Goal: Task Accomplishment & Management: Manage account settings

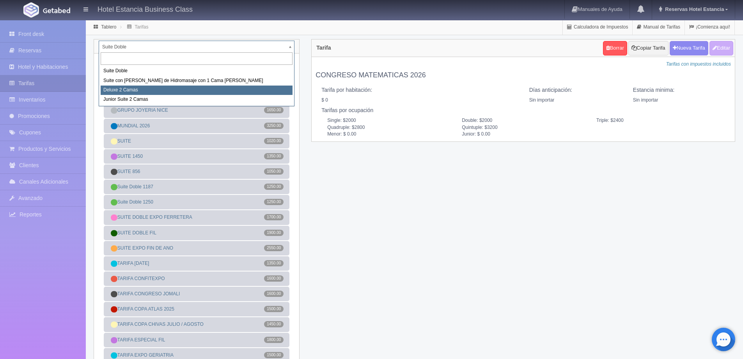
select select "2134"
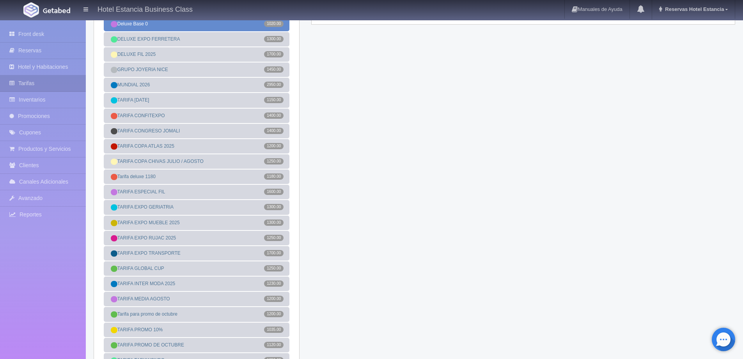
scroll to position [156, 0]
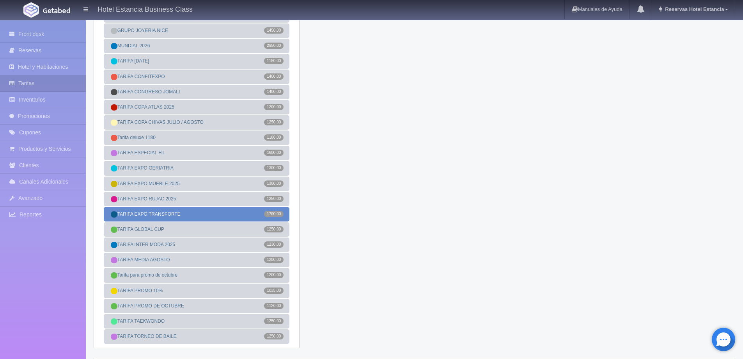
click at [180, 216] on link "TARIFA EXPO TRANSPORTE 1700.00" at bounding box center [197, 214] width 186 height 14
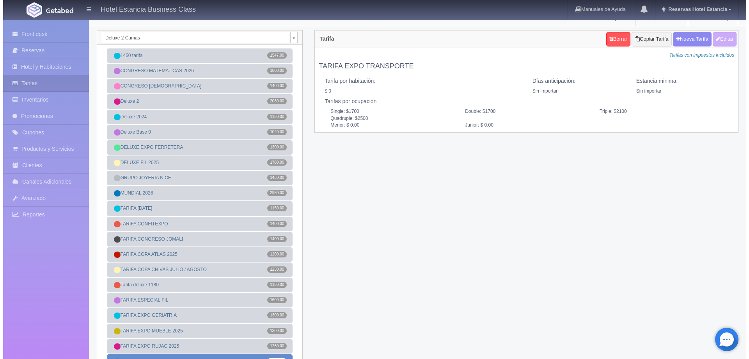
scroll to position [0, 0]
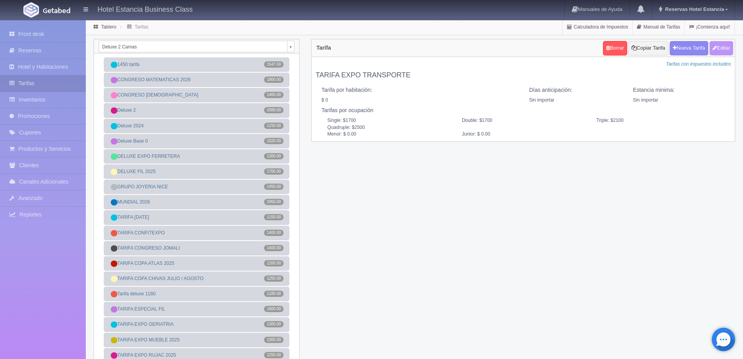
click at [727, 49] on button "Editar" at bounding box center [722, 48] width 24 height 14
type input "TARIFA EXPO TRANSPORTE"
select select "0"
type input "0"
checkbox input "false"
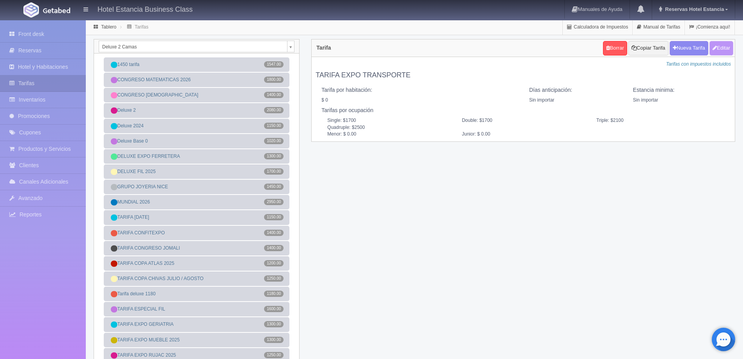
type input "1700"
type input "2100"
type input "2500"
type input "0.00"
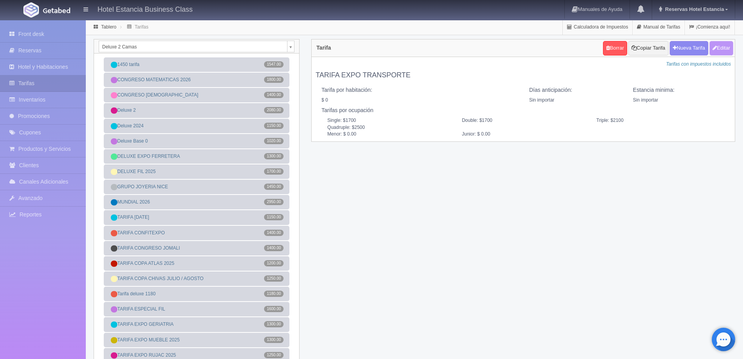
type input "0.00"
checkbox input "true"
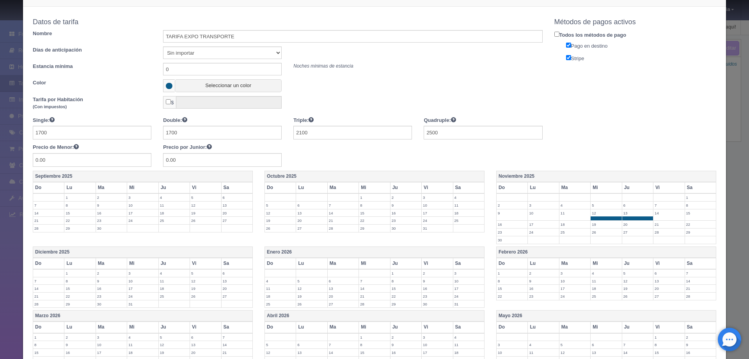
scroll to position [39, 0]
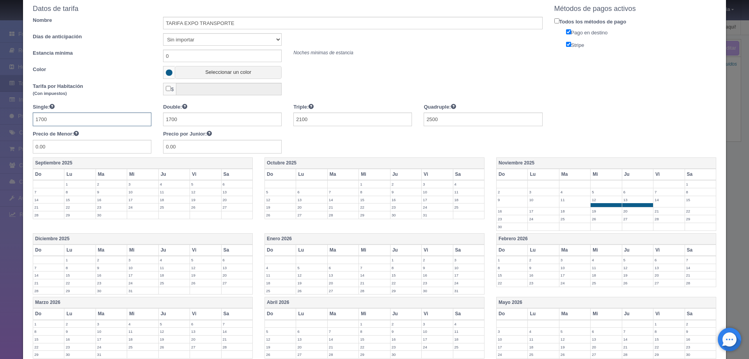
click at [103, 120] on input "1700" at bounding box center [92, 119] width 119 height 14
type input "2100"
type input "2500"
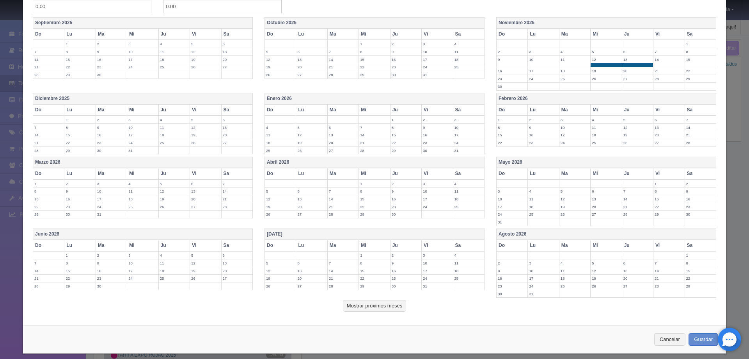
scroll to position [186, 0]
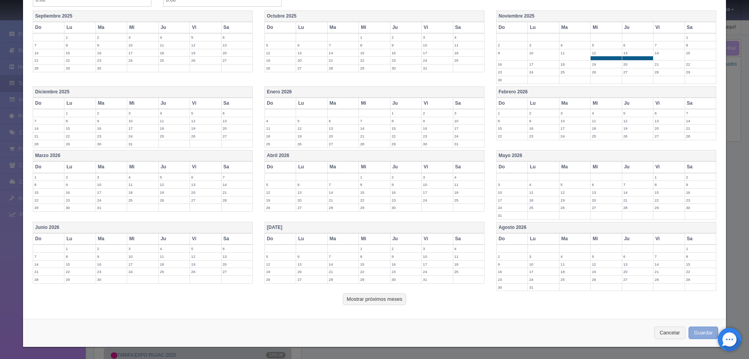
type input "2900"
click at [692, 330] on button "Guardar" at bounding box center [704, 332] width 30 height 13
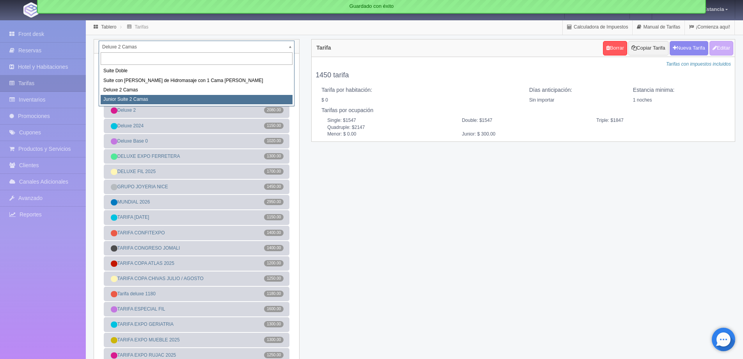
select select "2164"
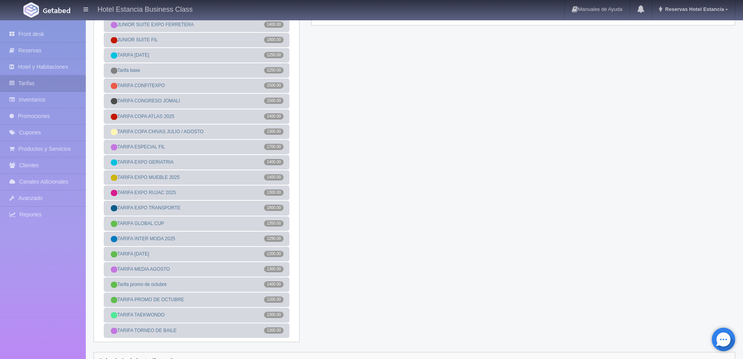
scroll to position [117, 0]
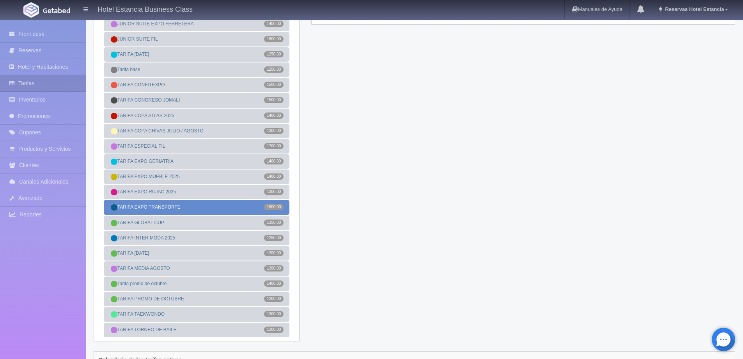
click at [202, 203] on link "TARIFA EXPO TRANSPORTE 1800.00" at bounding box center [197, 207] width 186 height 14
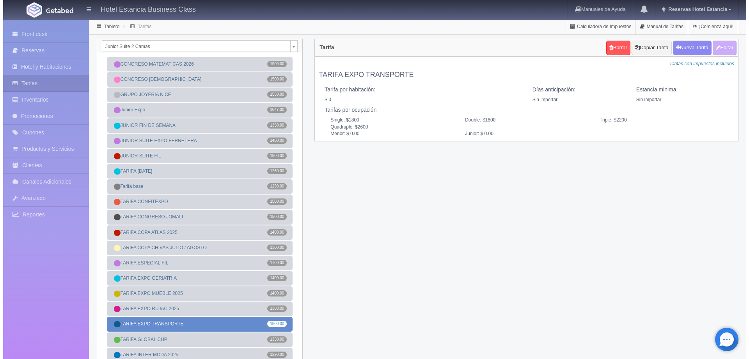
scroll to position [0, 0]
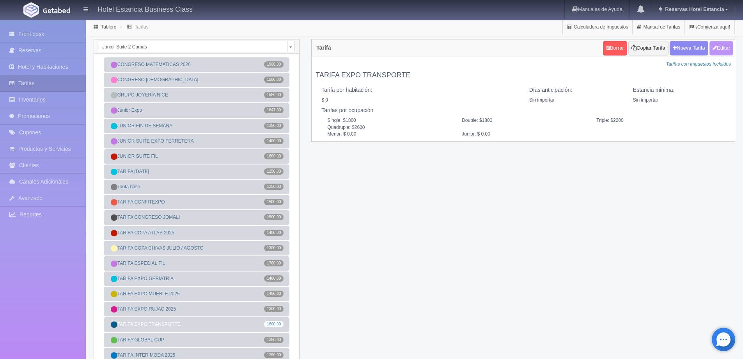
click at [724, 50] on button "Editar" at bounding box center [722, 48] width 24 height 14
type input "TARIFA EXPO TRANSPORTE"
select select "0"
type input "0"
checkbox input "false"
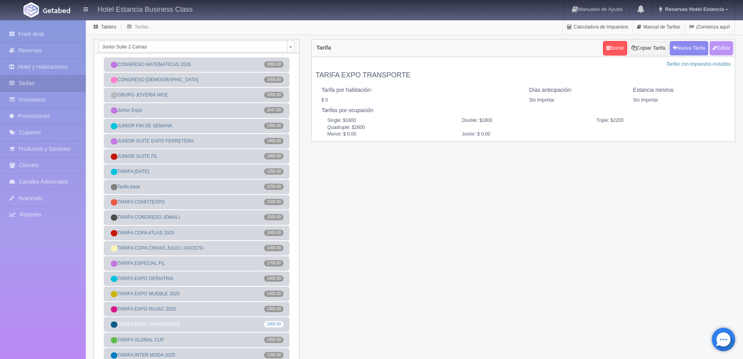
type input "1800"
type input "2200"
type input "2600"
type input "0.00"
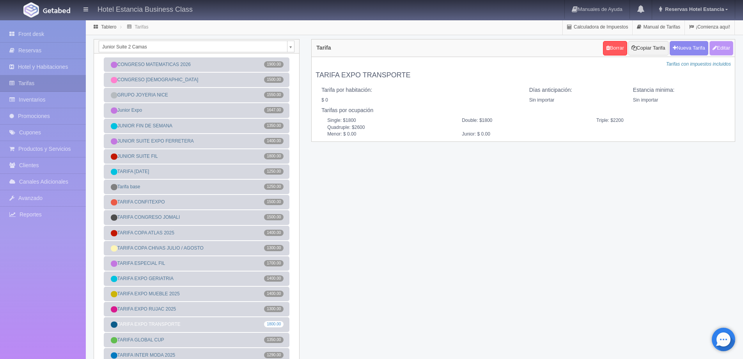
type input "0.00"
checkbox input "true"
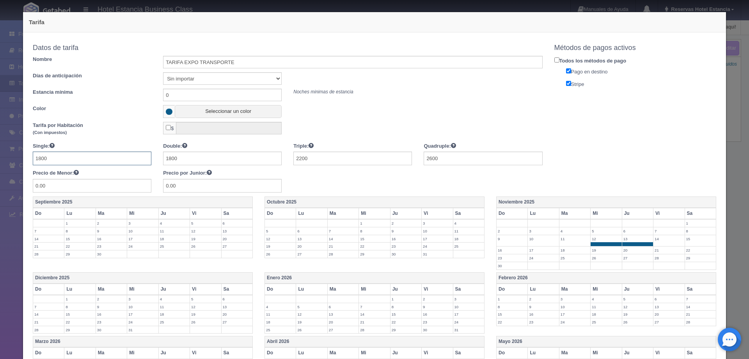
drag, startPoint x: 117, startPoint y: 158, endPoint x: 15, endPoint y: 158, distance: 102.6
click at [15, 158] on div "Tarifa Copiar tarifa a la habitación Junior Suite 2 Camas Suite Doble Suite con…" at bounding box center [374, 179] width 749 height 359
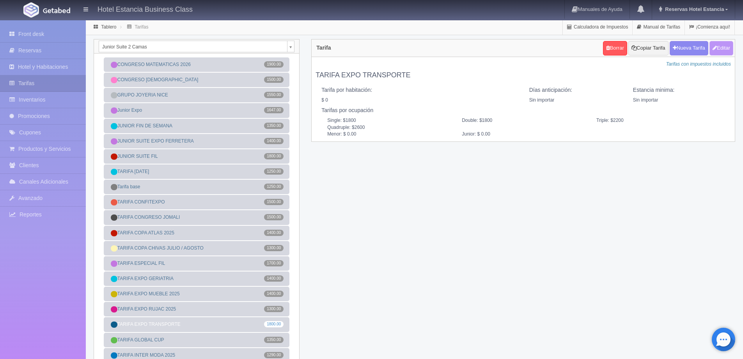
click at [716, 48] on button "Editar" at bounding box center [722, 48] width 24 height 14
type input "TARIFA EXPO TRANSPORTE"
select select "0"
type input "0"
checkbox input "false"
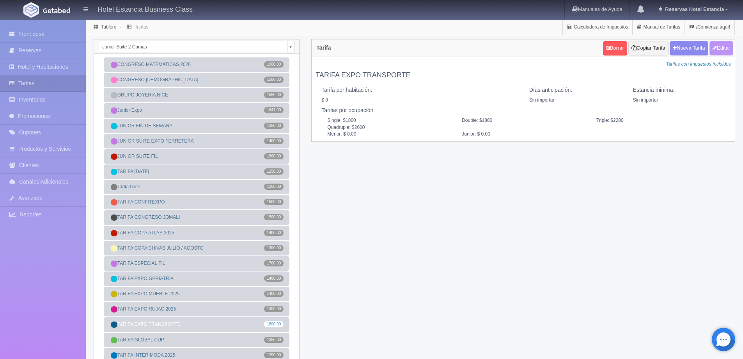
type input "1800"
type input "2200"
type input "2600"
type input "0.00"
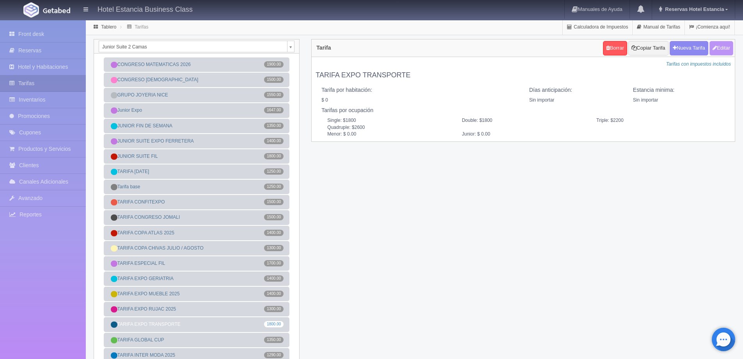
type input "0.00"
checkbox input "true"
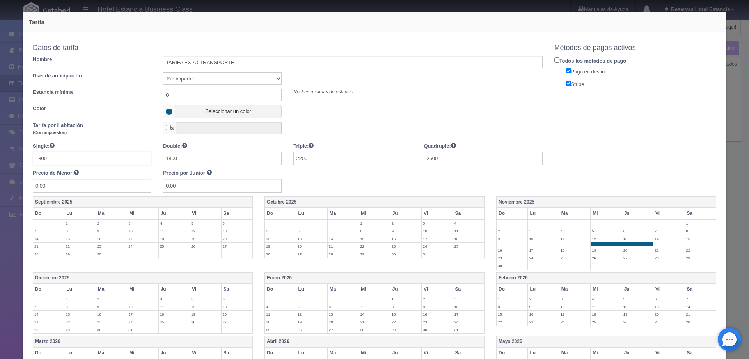
click at [71, 163] on input "1800" at bounding box center [92, 158] width 119 height 14
type input "2200"
type input "2600"
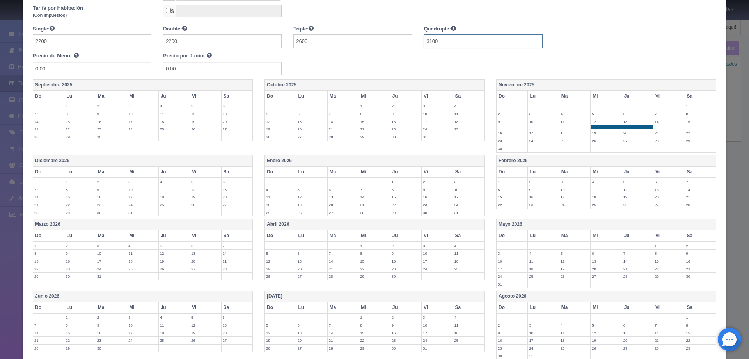
scroll to position [186, 0]
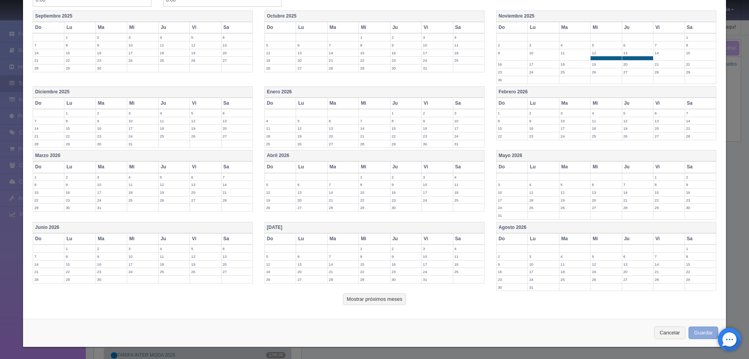
type input "3100"
click at [701, 328] on button "Guardar" at bounding box center [704, 332] width 30 height 13
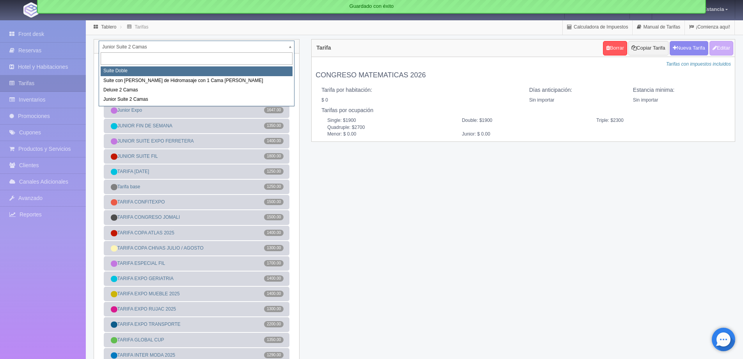
select select "546"
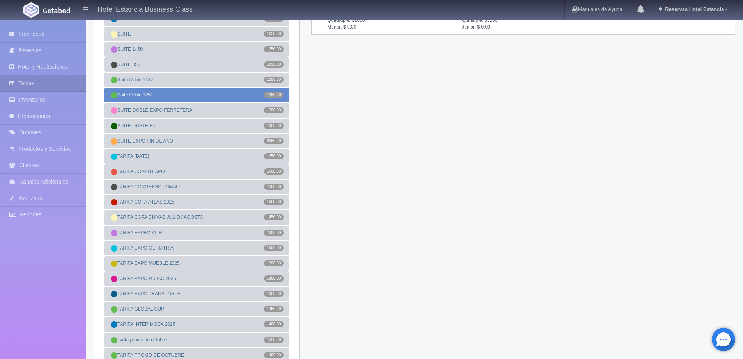
scroll to position [156, 0]
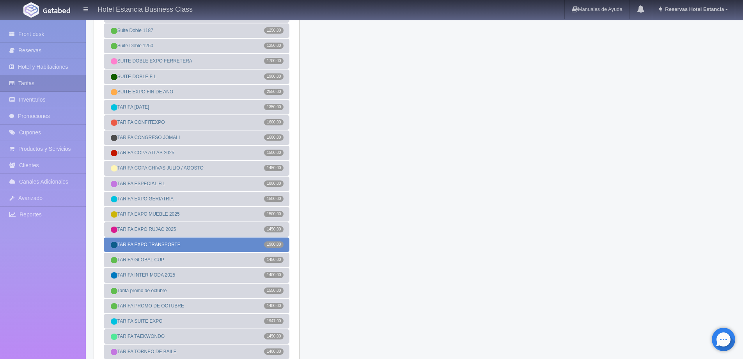
click at [196, 244] on link "TARIFA EXPO TRANSPORTE 1900.00" at bounding box center [197, 244] width 186 height 14
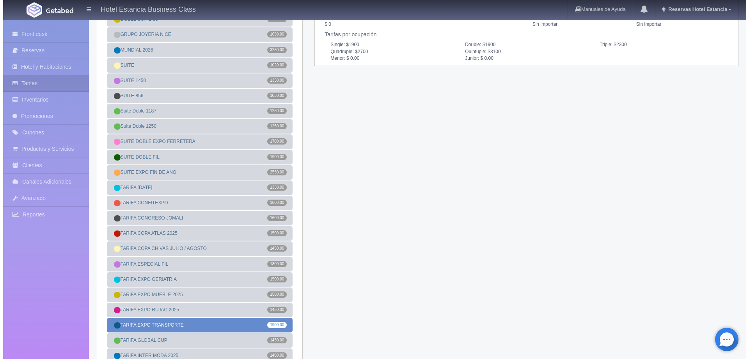
scroll to position [0, 0]
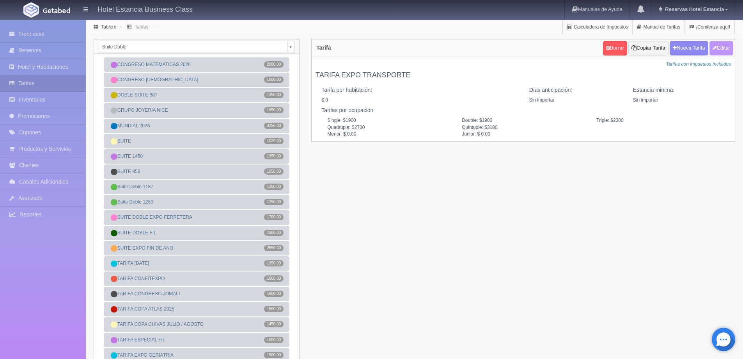
click at [718, 49] on button "Editar" at bounding box center [722, 48] width 24 height 14
type input "TARIFA EXPO TRANSPORTE"
select select "0"
type input "0"
checkbox input "false"
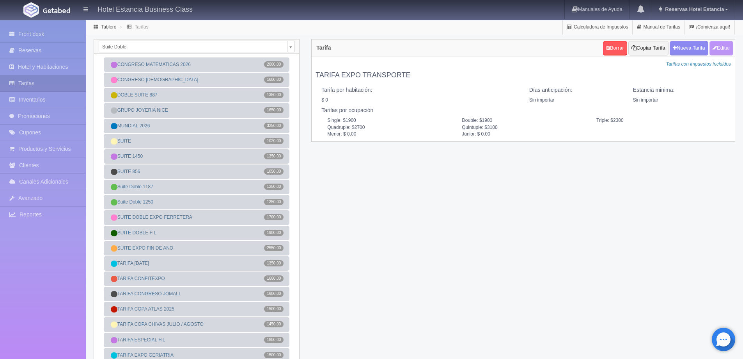
type input "1900"
type input "2300"
type input "2700"
type input "3100"
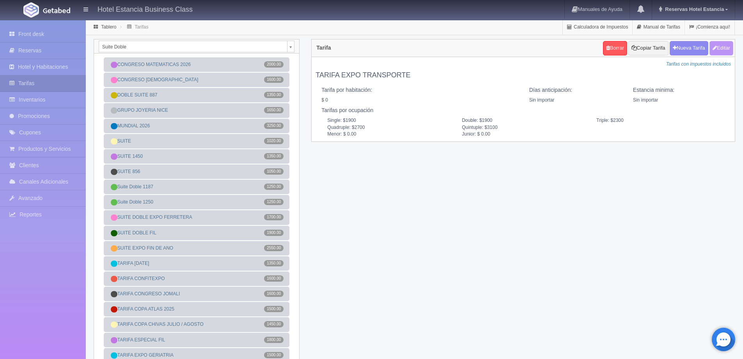
type input "0.00"
checkbox input "true"
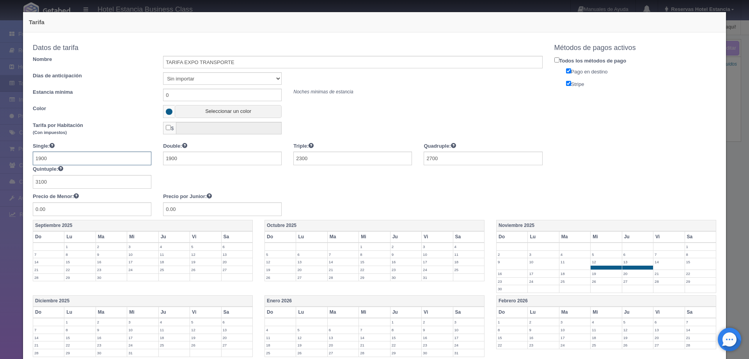
click at [41, 158] on input "1900" at bounding box center [92, 158] width 119 height 14
type input "2300"
click at [347, 159] on input "2800" at bounding box center [352, 158] width 119 height 14
type input "2700"
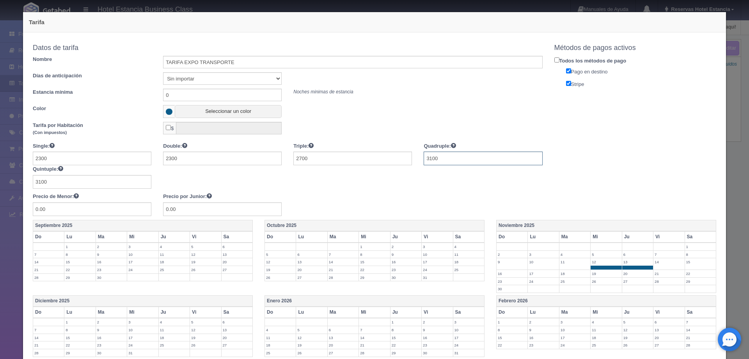
type input "3100"
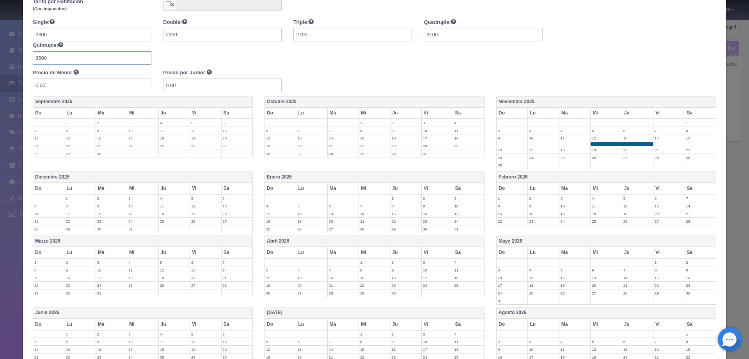
scroll to position [195, 0]
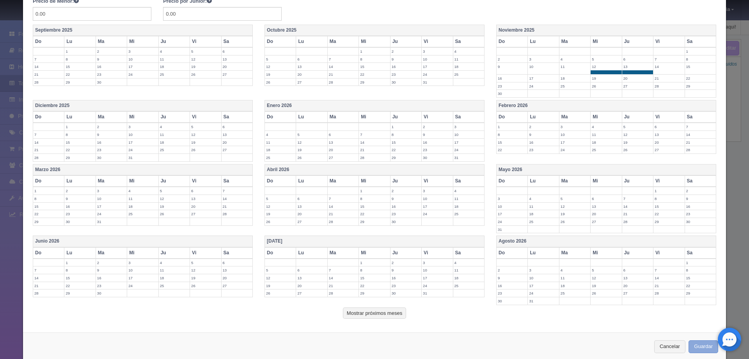
type input "3500"
click at [689, 347] on button "Guardar" at bounding box center [704, 346] width 30 height 13
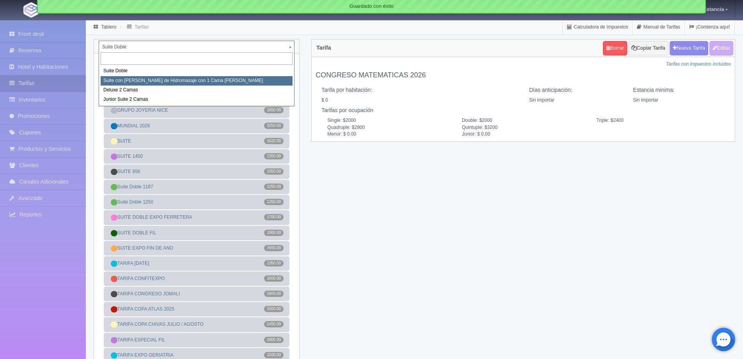
select select "2033"
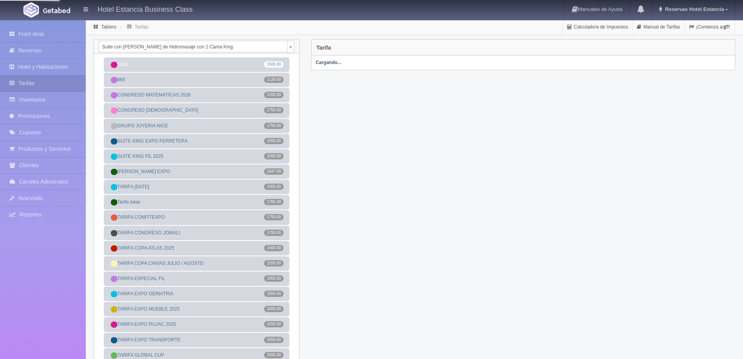
scroll to position [39, 0]
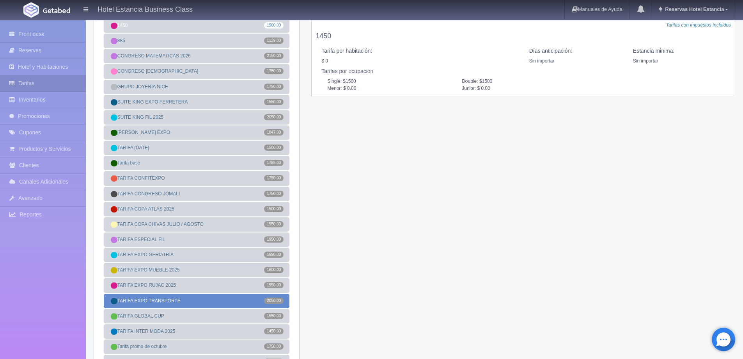
click at [202, 297] on link "TARIFA EXPO TRANSPORTE 2050.00" at bounding box center [197, 300] width 186 height 14
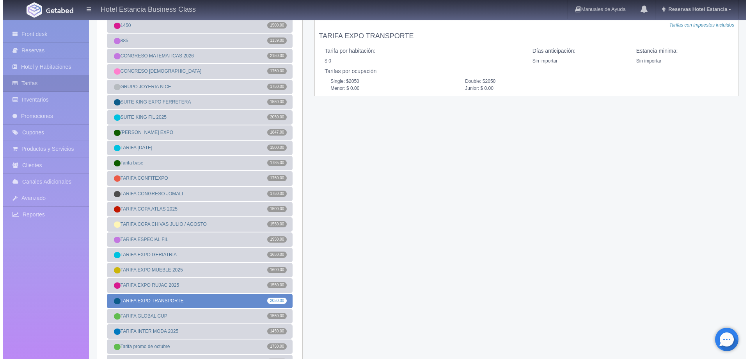
scroll to position [0, 0]
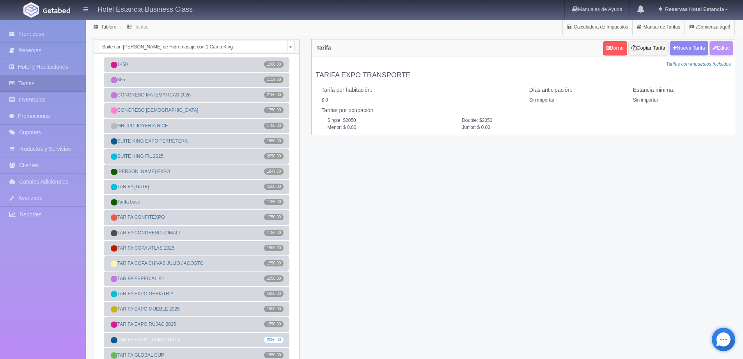
click at [721, 52] on button "Editar" at bounding box center [722, 48] width 24 height 14
type input "TARIFA EXPO TRANSPORTE"
select select "0"
type input "0"
checkbox input "false"
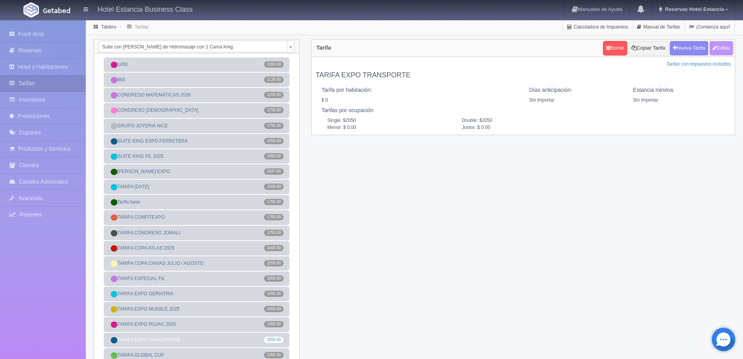
type input "2050"
type input "0.00"
checkbox input "true"
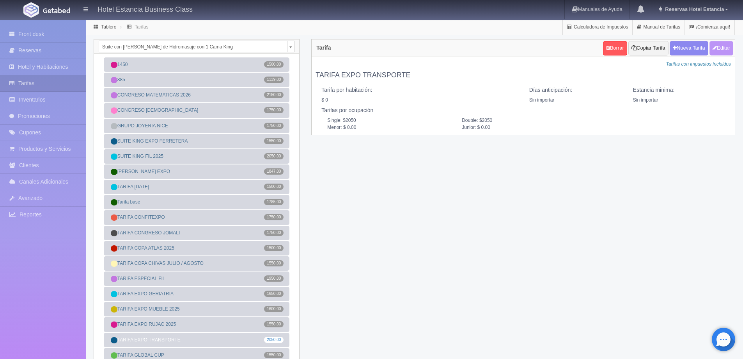
checkbox input "true"
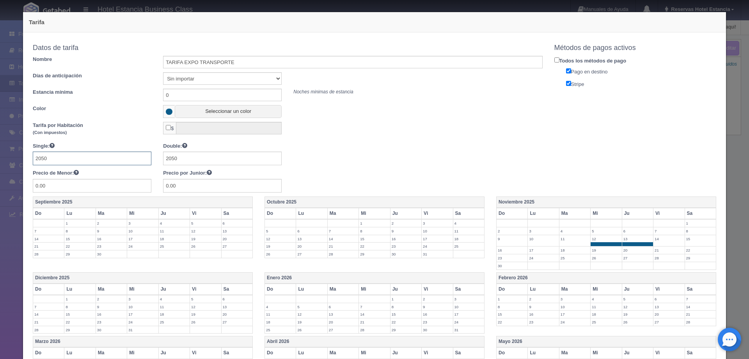
click at [41, 156] on input "2050" at bounding box center [92, 158] width 119 height 14
type input "2450"
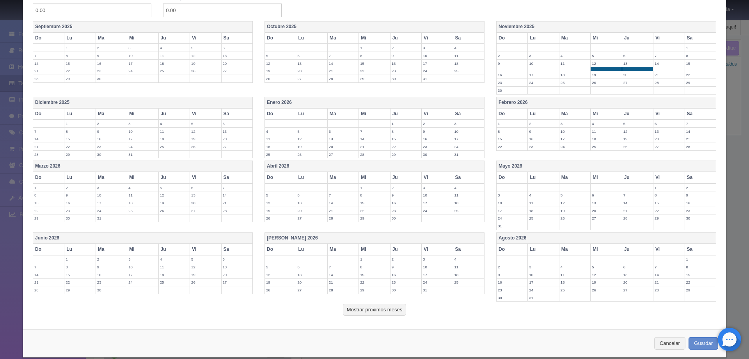
scroll to position [186, 0]
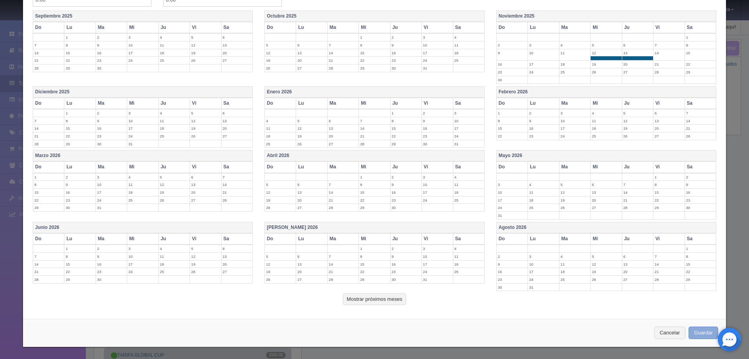
type input "2450"
click at [701, 331] on button "Guardar" at bounding box center [704, 332] width 30 height 13
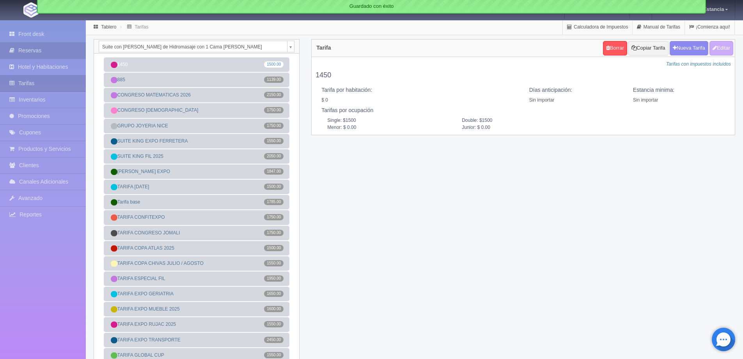
click at [29, 47] on link "Reservas" at bounding box center [43, 51] width 86 height 16
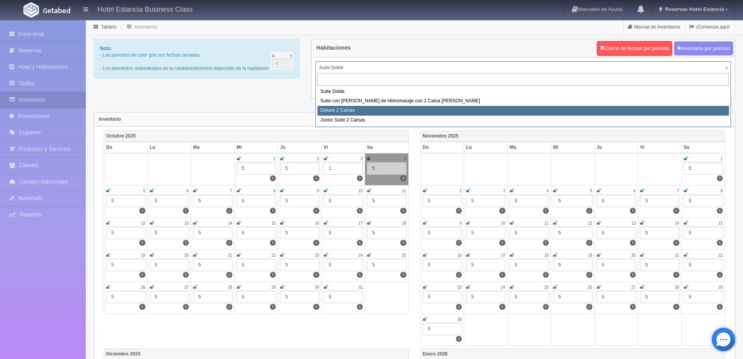
select select "2134"
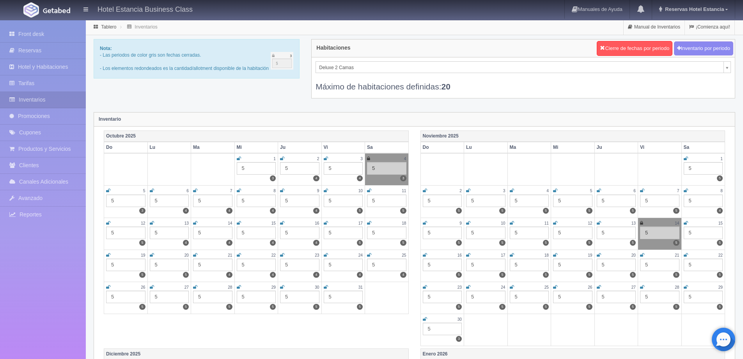
click at [552, 222] on td "12 5 5" at bounding box center [573, 233] width 44 height 32
click at [553, 222] on icon at bounding box center [555, 222] width 4 height 5
click at [599, 224] on icon at bounding box center [599, 222] width 4 height 5
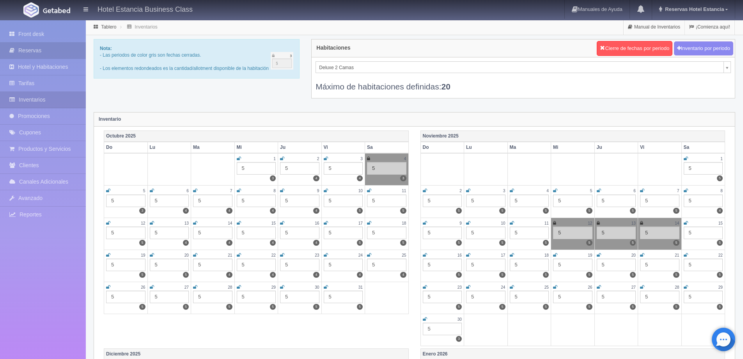
click at [33, 48] on link "Reservas" at bounding box center [43, 51] width 86 height 16
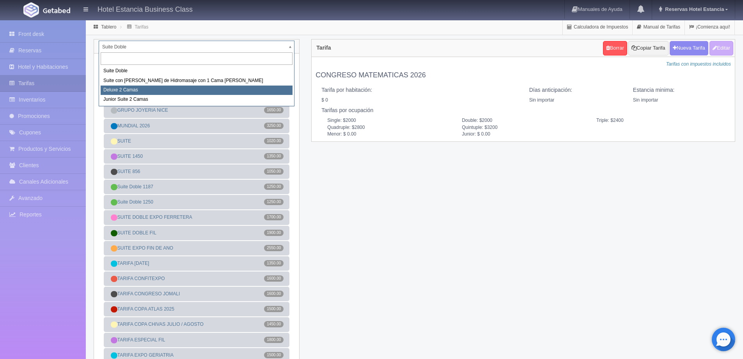
select select "2134"
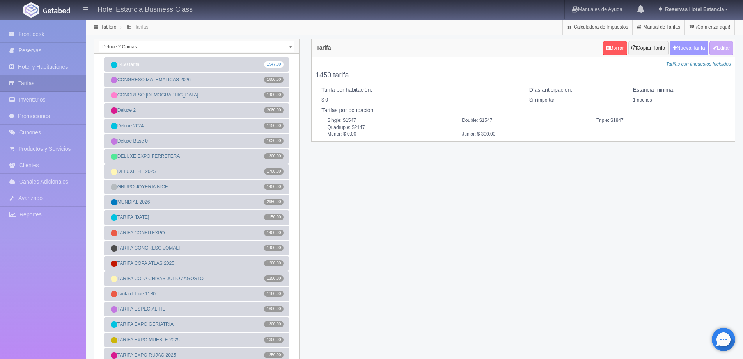
click at [699, 48] on button "Nueva Tarifa" at bounding box center [689, 48] width 39 height 14
select select
checkbox input "true"
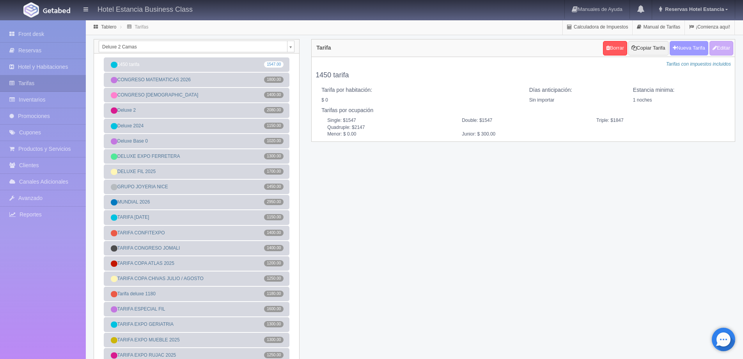
checkbox input "true"
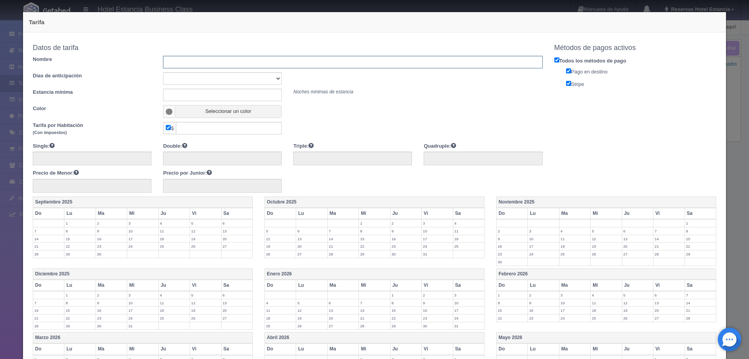
click at [225, 64] on input "text" at bounding box center [352, 62] width 379 height 12
type input "TARIFA GRUPO CIENCIAS FARMACEUTICAS"
click at [246, 84] on select "Sin importar 1 2 3 4 5 6 7 8 9 10" at bounding box center [222, 78] width 119 height 12
select select "0"
click at [163, 72] on select "Sin importar 1 2 3 4 5 6 7 8 9 10" at bounding box center [222, 78] width 119 height 12
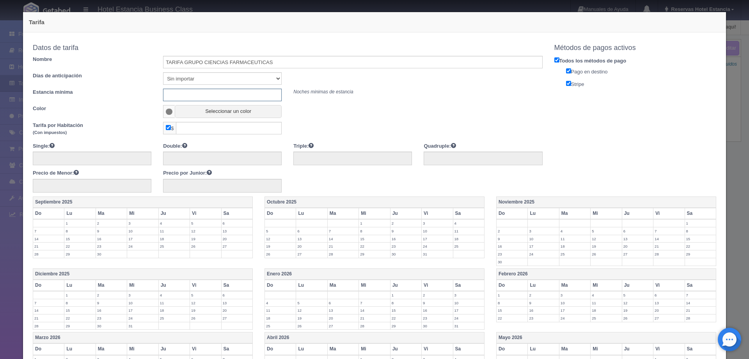
click at [235, 93] on input "text" at bounding box center [222, 95] width 119 height 12
type input "0"
click at [215, 114] on button "Seleccionar un color" at bounding box center [228, 111] width 107 height 13
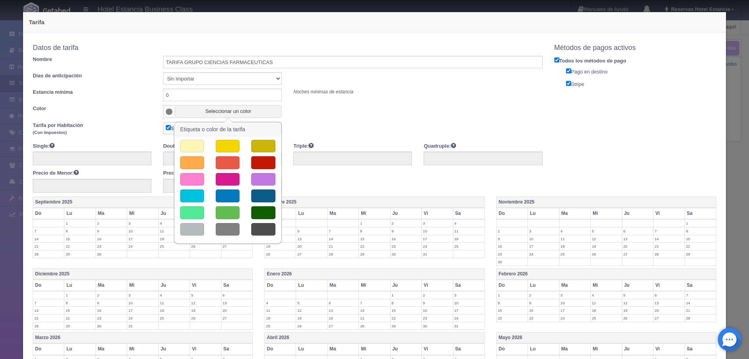
click at [190, 195] on button "button" at bounding box center [192, 195] width 24 height 13
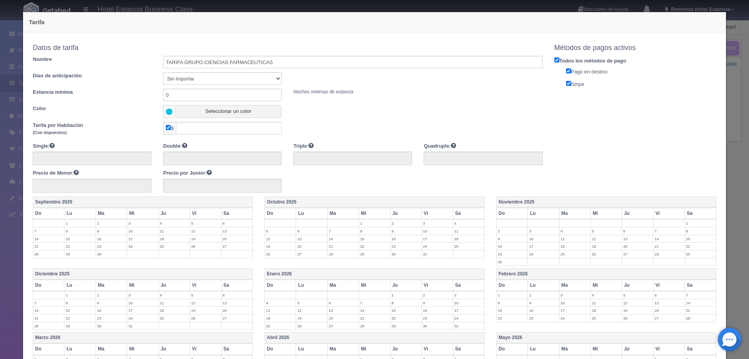
click at [167, 131] on span "$" at bounding box center [169, 128] width 13 height 12
click at [167, 127] on input "checkbox" at bounding box center [168, 127] width 5 height 5
checkbox input "false"
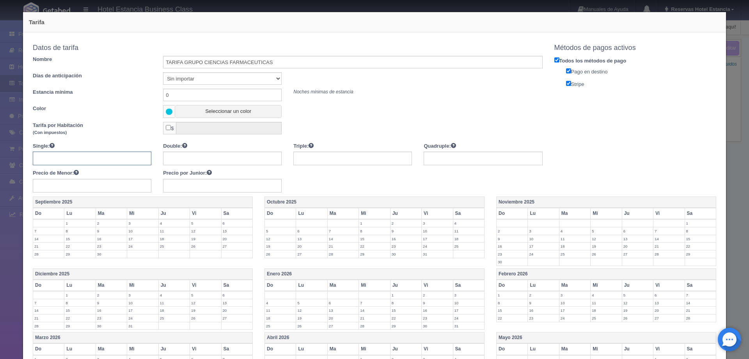
click at [108, 156] on input "text" at bounding box center [92, 158] width 119 height 14
type input "1300"
type input "1700"
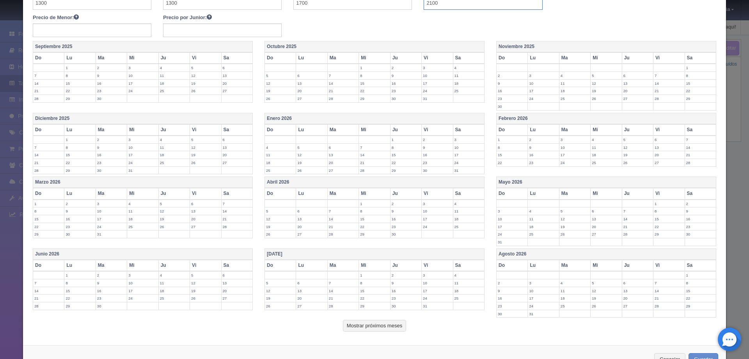
scroll to position [156, 0]
type input "2100"
click at [499, 82] on label "9" at bounding box center [512, 82] width 31 height 7
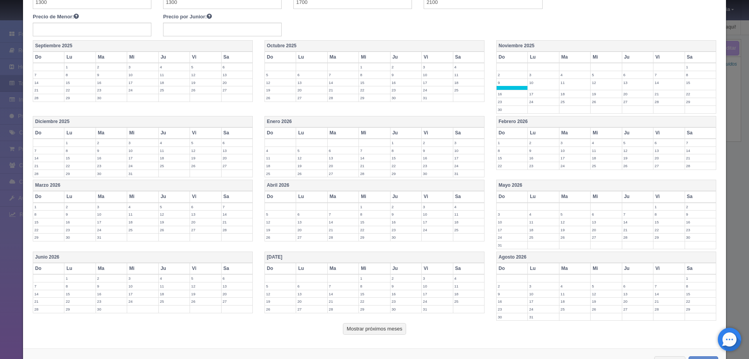
click at [539, 85] on label "10" at bounding box center [543, 82] width 31 height 7
click at [564, 85] on label "11" at bounding box center [574, 82] width 31 height 7
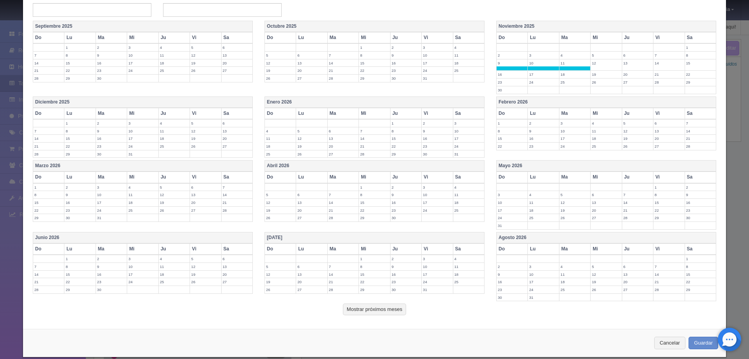
scroll to position [186, 0]
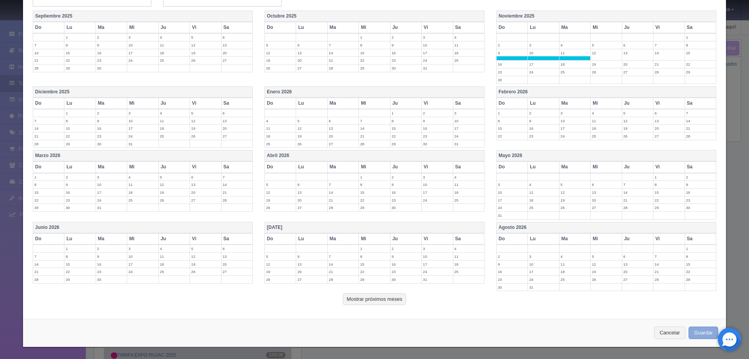
click at [691, 327] on button "Guardar" at bounding box center [704, 332] width 30 height 13
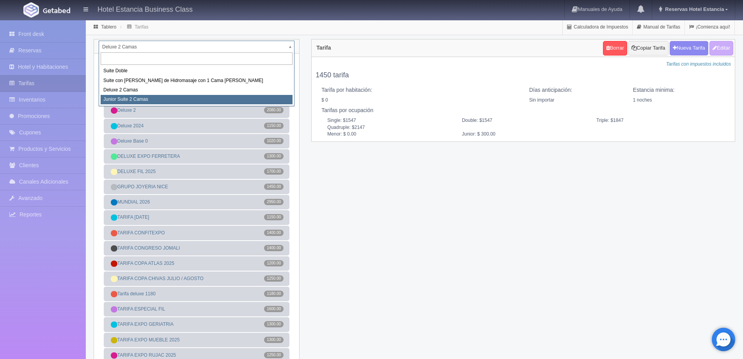
select select "2164"
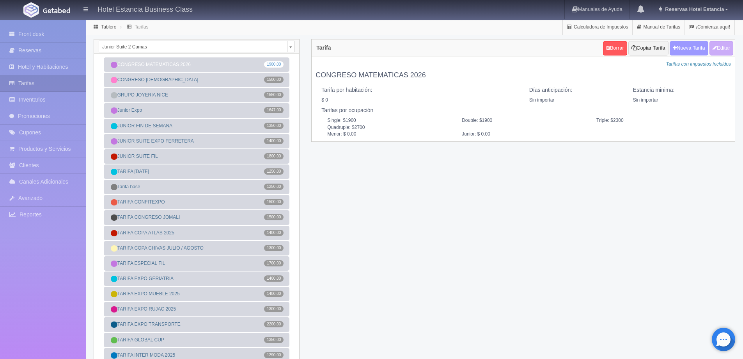
click at [680, 44] on button "Nueva Tarifa" at bounding box center [689, 48] width 39 height 14
select select
checkbox input "true"
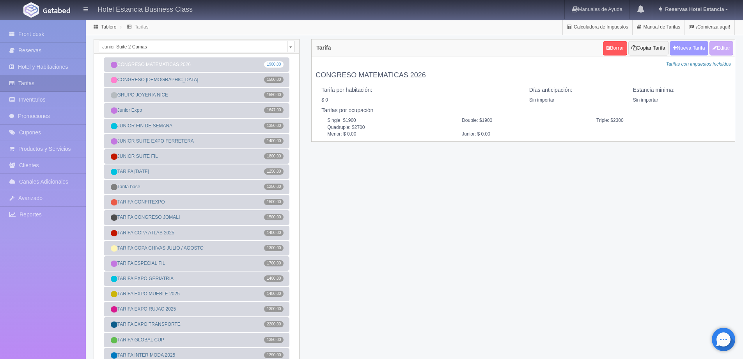
checkbox input "true"
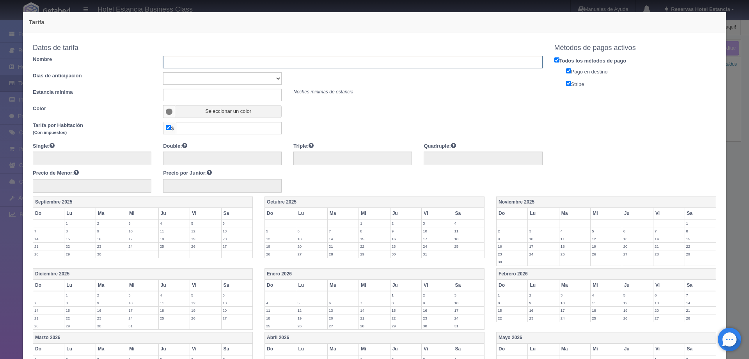
click at [178, 62] on input "text" at bounding box center [352, 62] width 379 height 12
type input "TARIFA GRUPO CIENCIAS FARMACEUTICAS"
click at [240, 82] on select "Sin importar 1 2 3 4 5 6 7 8 9 10" at bounding box center [222, 78] width 119 height 12
select select "0"
click at [163, 72] on select "Sin importar 1 2 3 4 5 6 7 8 9 10" at bounding box center [222, 78] width 119 height 12
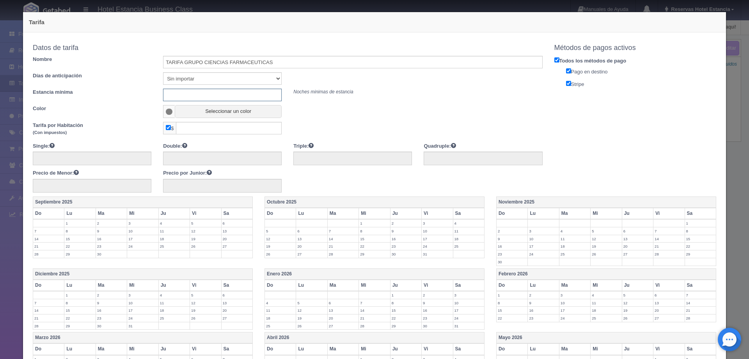
click at [210, 95] on input "text" at bounding box center [222, 95] width 119 height 12
type input "0"
click at [211, 111] on button "Seleccionar un color" at bounding box center [228, 111] width 107 height 13
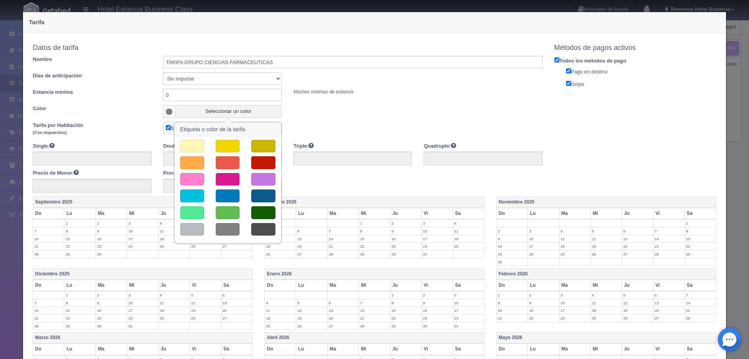
click at [194, 195] on button "button" at bounding box center [192, 195] width 24 height 13
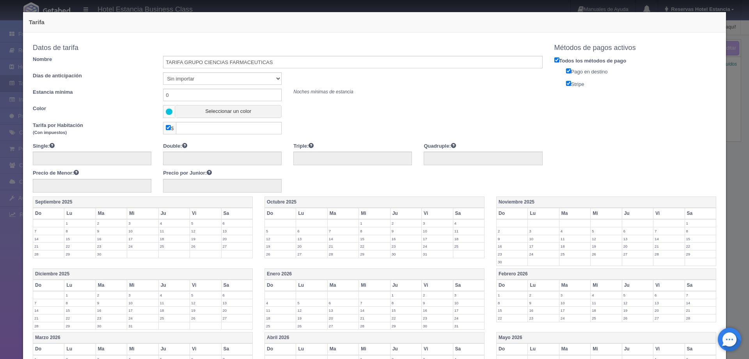
click at [168, 127] on input "checkbox" at bounding box center [168, 127] width 5 height 5
checkbox input "false"
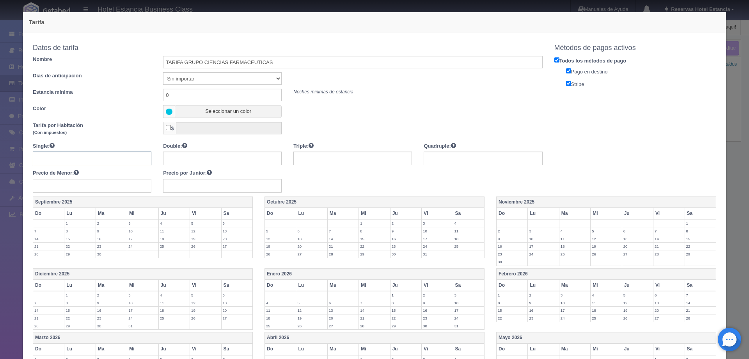
click at [89, 158] on input "text" at bounding box center [92, 158] width 119 height 14
type input "1400"
type input "1700"
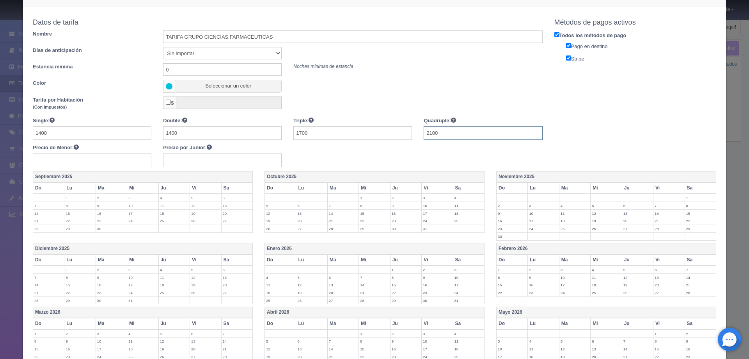
scroll to position [39, 0]
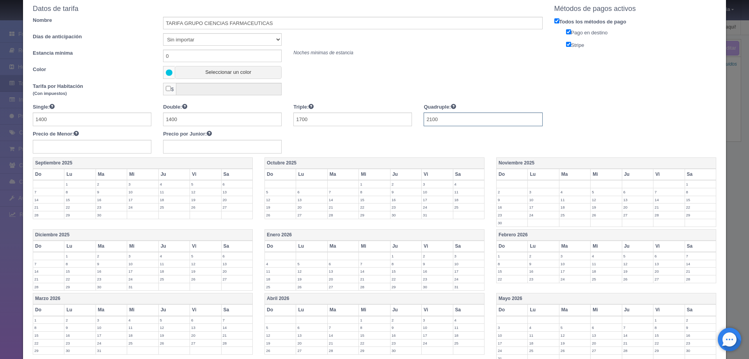
type input "2100"
click at [506, 199] on label "9" at bounding box center [512, 199] width 31 height 7
click at [536, 199] on label "10" at bounding box center [543, 199] width 31 height 7
click at [561, 203] on label "11" at bounding box center [574, 199] width 31 height 7
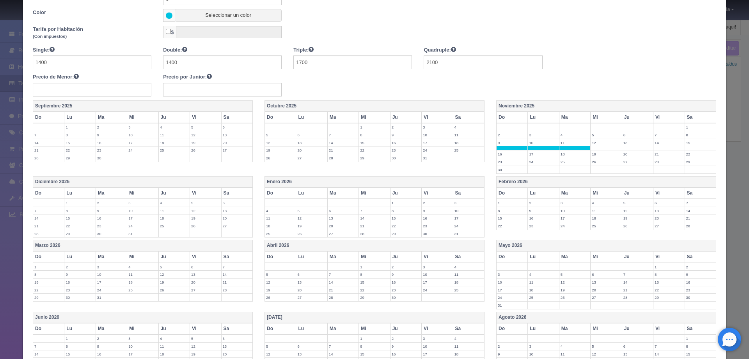
scroll to position [186, 0]
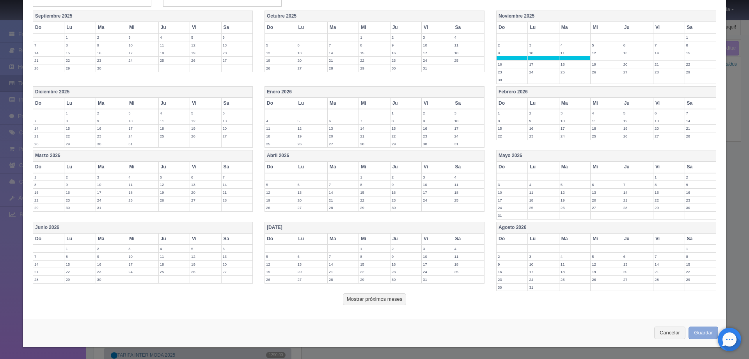
click at [689, 328] on button "Guardar" at bounding box center [704, 332] width 30 height 13
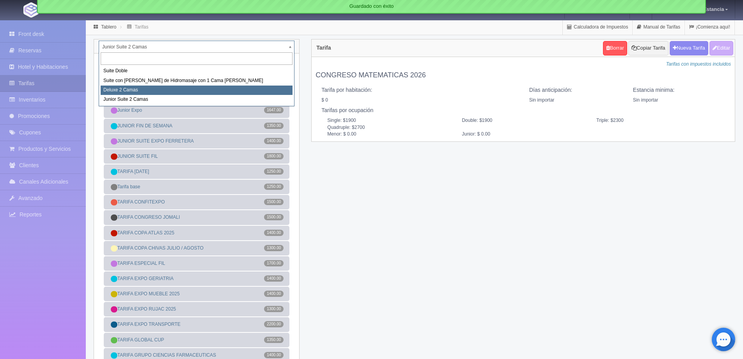
select select "2134"
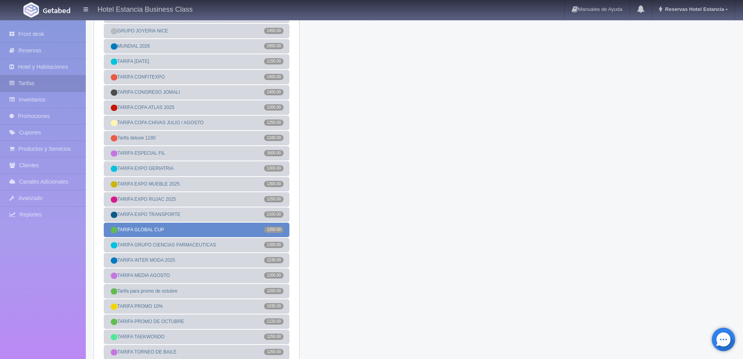
scroll to position [156, 0]
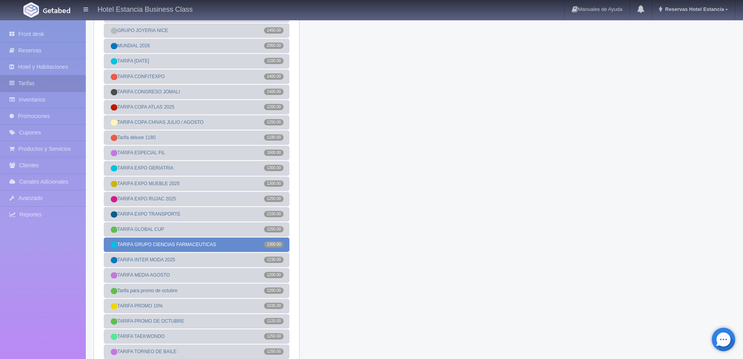
click at [202, 244] on link "TARIFA GRUPO CIENCIAS FARMACEUTICAS 1300.00" at bounding box center [197, 244] width 186 height 14
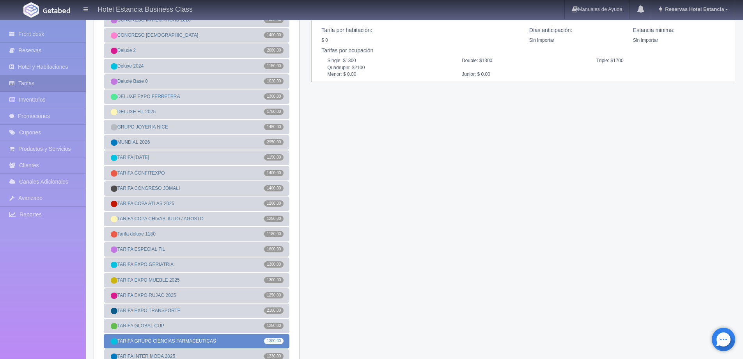
scroll to position [0, 0]
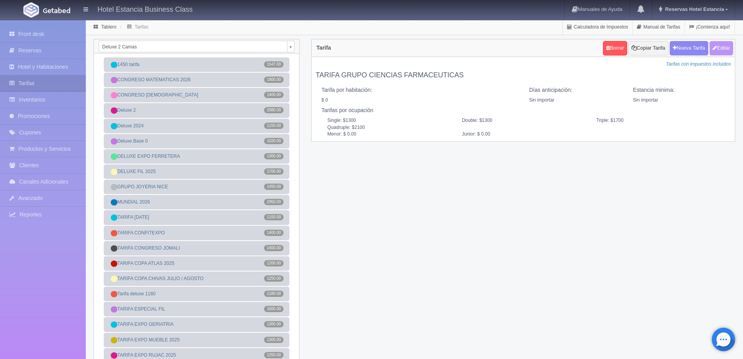
click at [724, 48] on button "Editar" at bounding box center [722, 48] width 24 height 14
type input "TARIFA GRUPO CIENCIAS FARMACEUTICAS"
select select "0"
type input "0"
checkbox input "false"
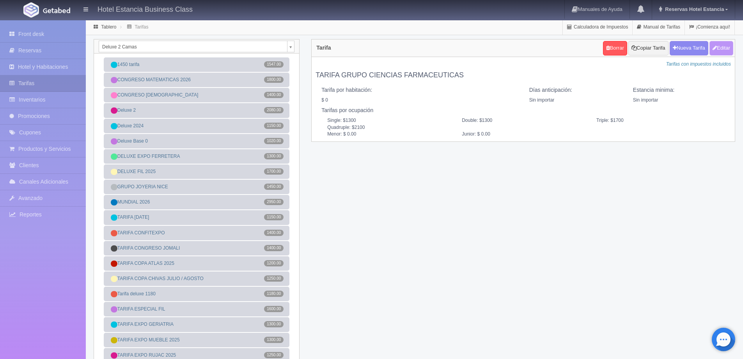
type input "1300"
type input "1700"
type input "2100"
type input "0.00"
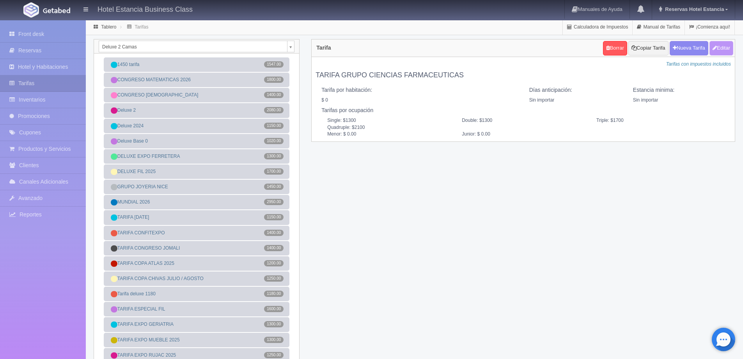
type input "0.00"
checkbox input "true"
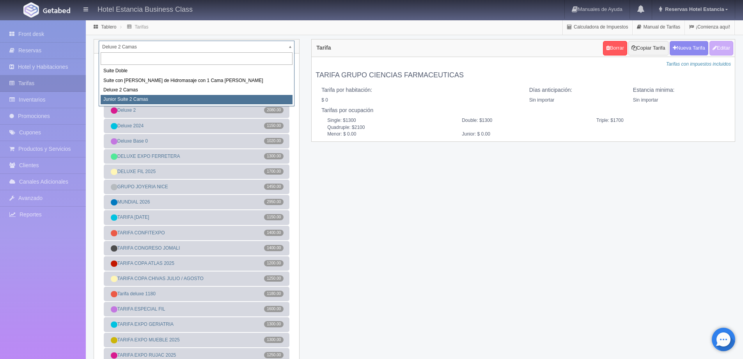
select select "2164"
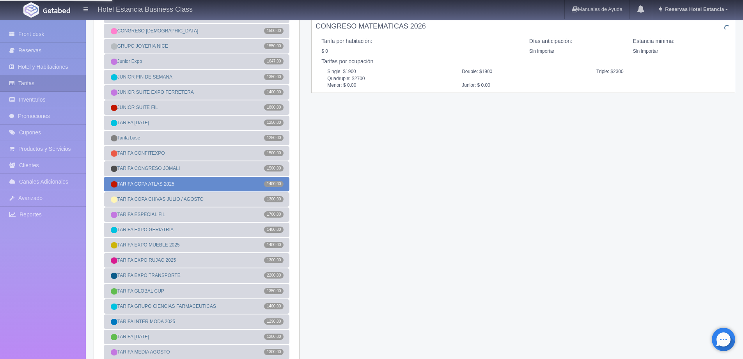
scroll to position [117, 0]
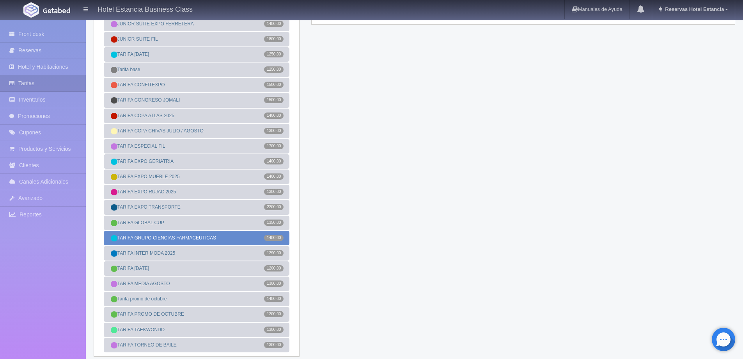
click at [193, 236] on link "TARIFA GRUPO CIENCIAS FARMACEUTICAS 1400.00" at bounding box center [197, 238] width 186 height 14
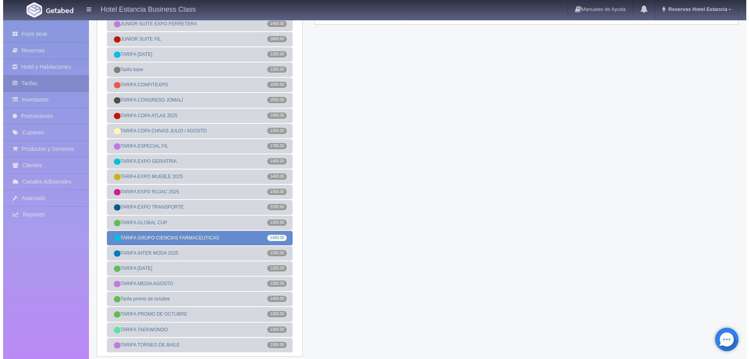
scroll to position [0, 0]
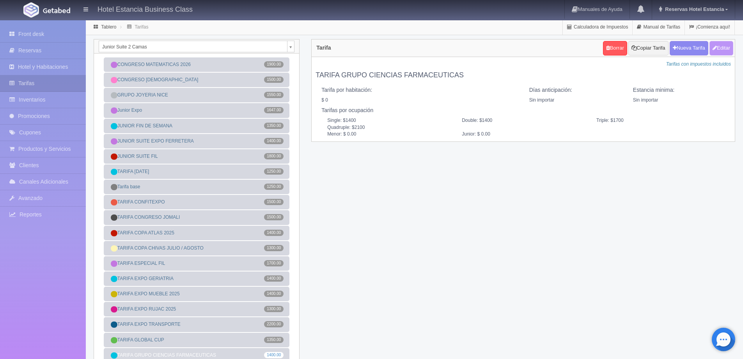
click at [714, 49] on icon "button" at bounding box center [715, 47] width 4 height 5
type input "TARIFA GRUPO CIENCIAS FARMACEUTICAS"
select select "0"
type input "0"
checkbox input "false"
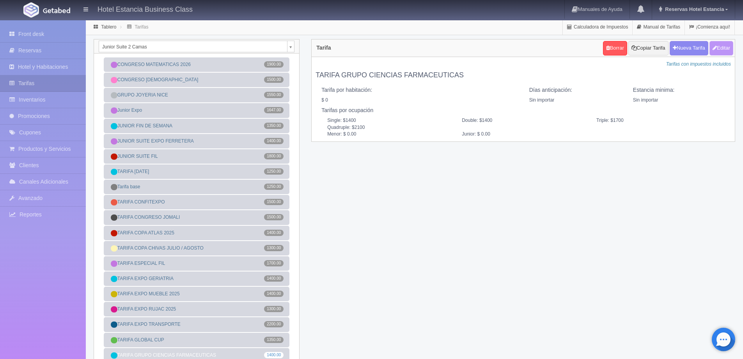
type input "1400"
type input "1700"
type input "2100"
type input "0.00"
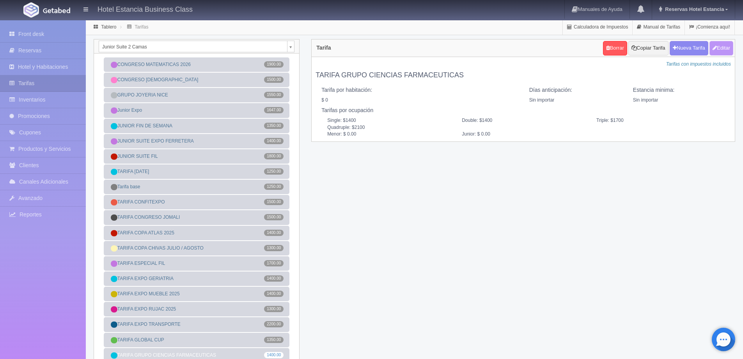
type input "0.00"
checkbox input "true"
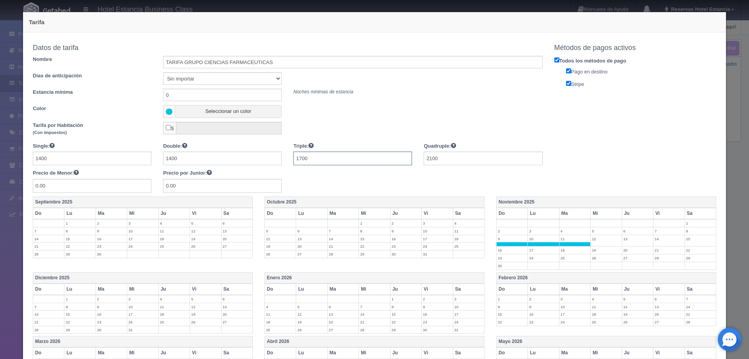
click at [300, 159] on input "1700" at bounding box center [352, 158] width 119 height 14
type input "1800"
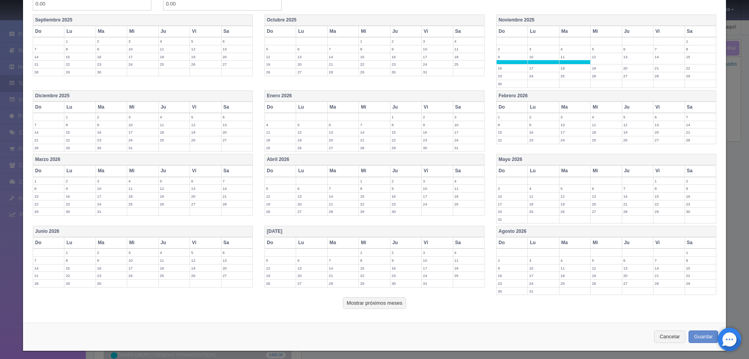
scroll to position [186, 0]
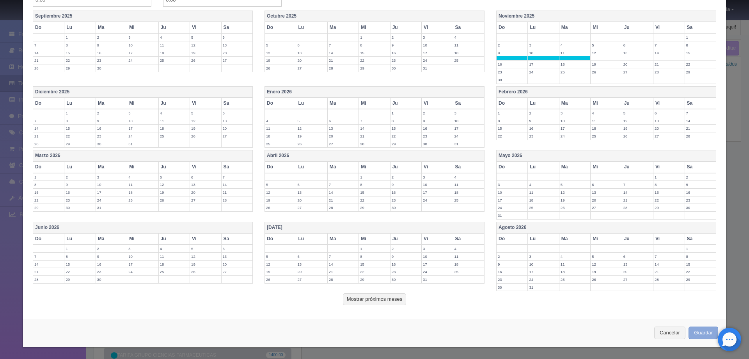
type input "2200"
click at [689, 334] on button "Guardar" at bounding box center [704, 332] width 30 height 13
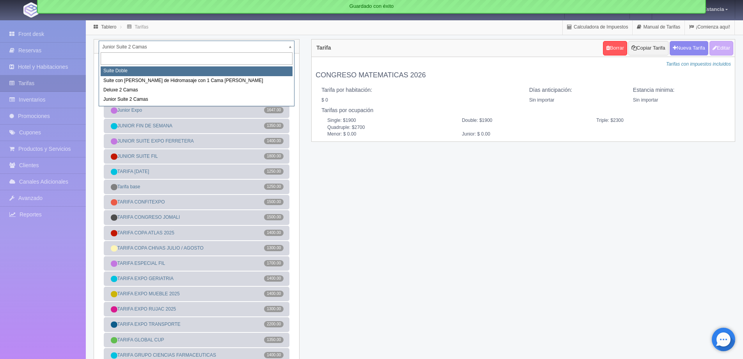
select select "546"
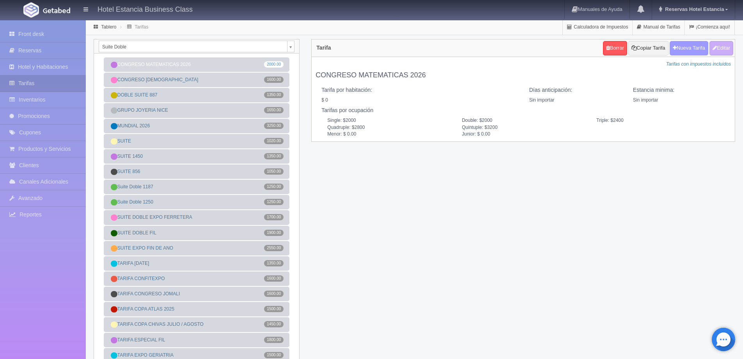
click at [690, 51] on button "Nueva Tarifa" at bounding box center [689, 48] width 39 height 14
select select
checkbox input "true"
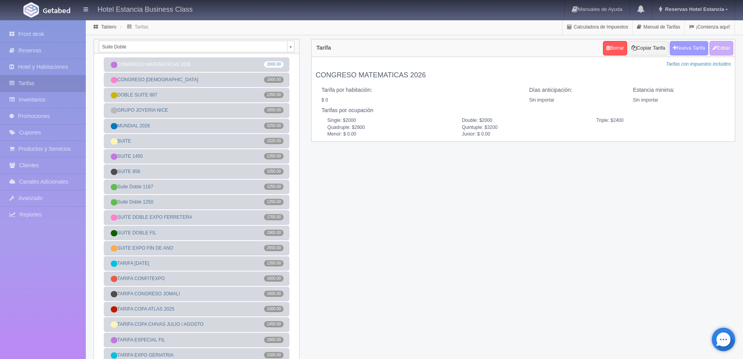
checkbox input "true"
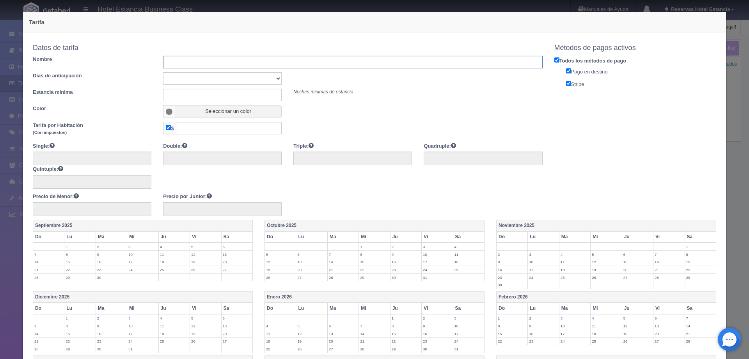
click at [245, 63] on input "text" at bounding box center [352, 62] width 379 height 12
type input "TARIFA GRUPO CIENCIAS FARMACEUTICAS"
click at [237, 81] on select "Sin importar 1 2 3 4 5 6 7 8 9 10" at bounding box center [222, 78] width 119 height 12
select select "0"
click at [163, 72] on select "Sin importar 1 2 3 4 5 6 7 8 9 10" at bounding box center [222, 78] width 119 height 12
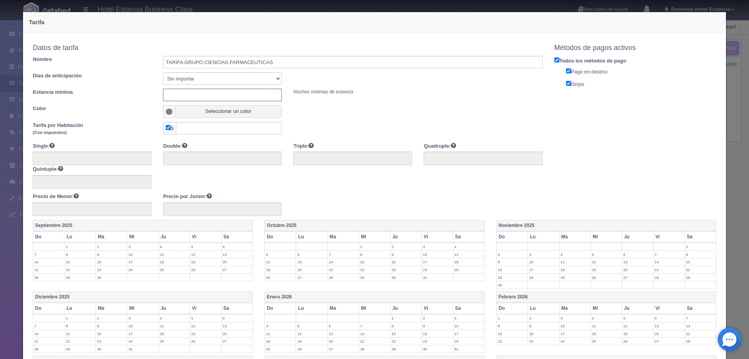
click at [202, 100] on input "text" at bounding box center [222, 95] width 119 height 12
type input "0"
click at [195, 114] on button "Seleccionar un color" at bounding box center [228, 111] width 107 height 13
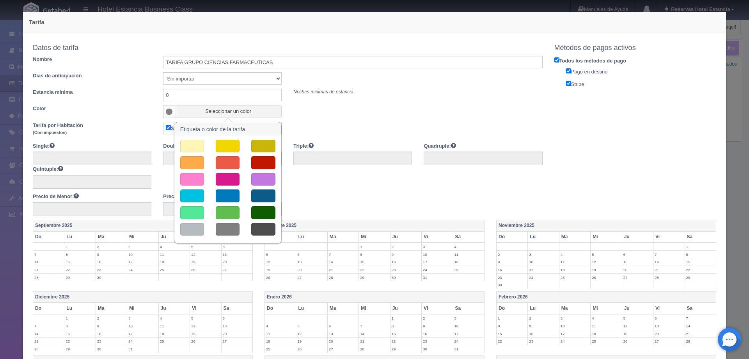
click at [192, 195] on button "button" at bounding box center [192, 195] width 24 height 13
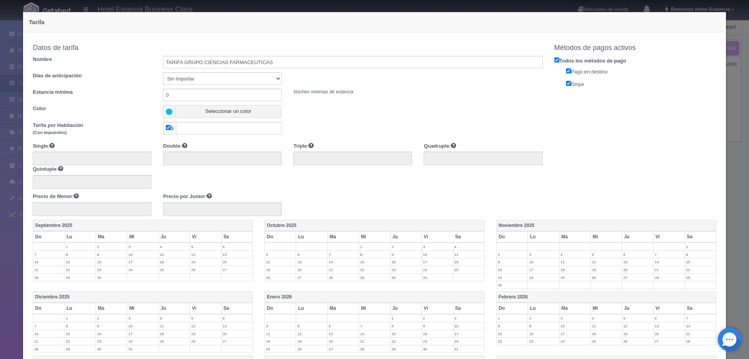
click at [166, 129] on input "checkbox" at bounding box center [168, 127] width 5 height 5
checkbox input "false"
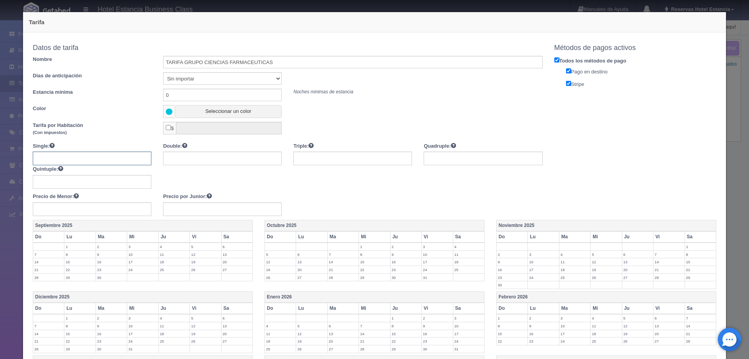
click at [109, 157] on input "text" at bounding box center [92, 158] width 119 height 14
type input "1500"
click at [301, 159] on input "1500" at bounding box center [352, 158] width 119 height 14
type input "1900"
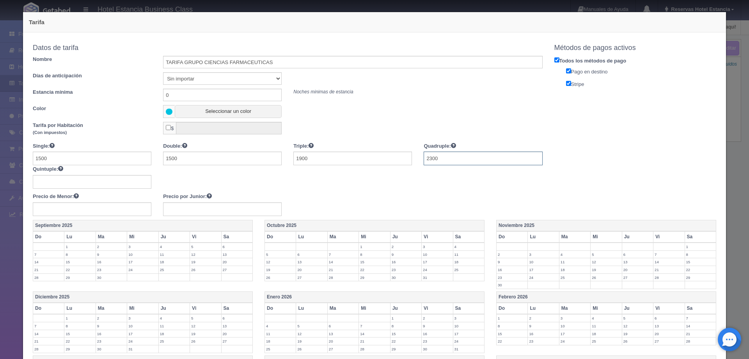
type input "2300"
type input "2700"
click at [504, 263] on label "9" at bounding box center [512, 261] width 31 height 7
click at [531, 261] on label "10" at bounding box center [543, 261] width 31 height 7
click at [564, 261] on label "11" at bounding box center [574, 261] width 31 height 7
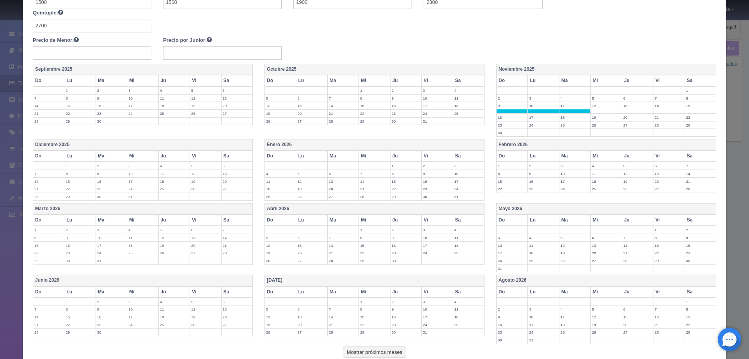
scroll to position [209, 0]
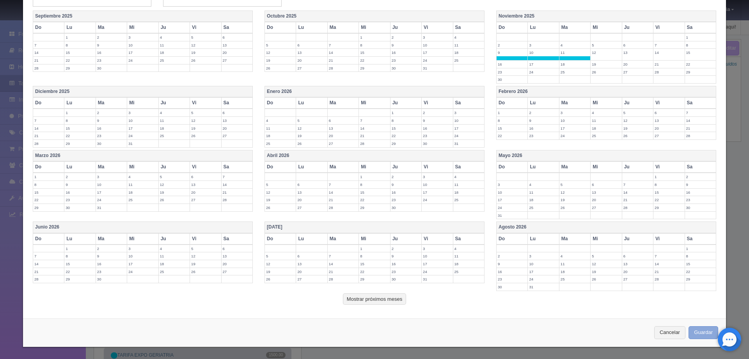
click at [695, 329] on button "Guardar" at bounding box center [704, 332] width 30 height 13
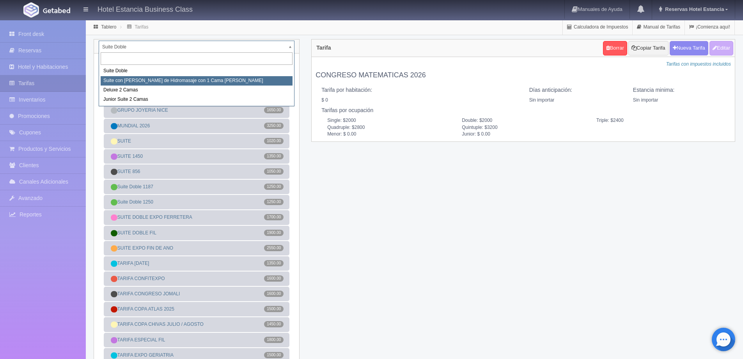
select select "2033"
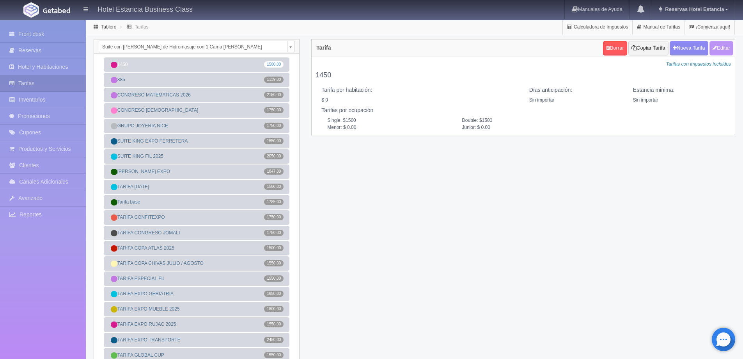
click at [726, 52] on button "Editar" at bounding box center [722, 48] width 24 height 14
type input "1450"
select select "0"
type input "0"
checkbox input "false"
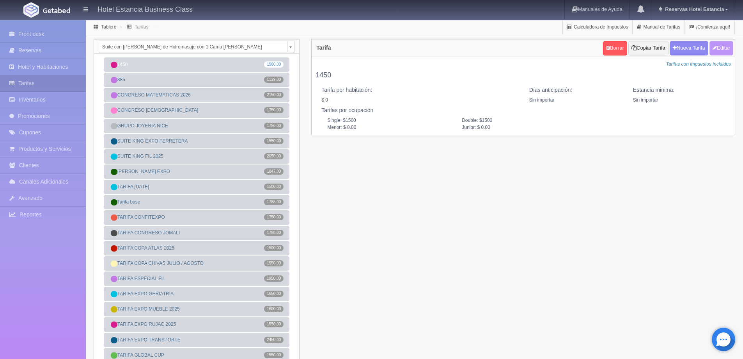
type input "1500"
type input "0.00"
checkbox input "true"
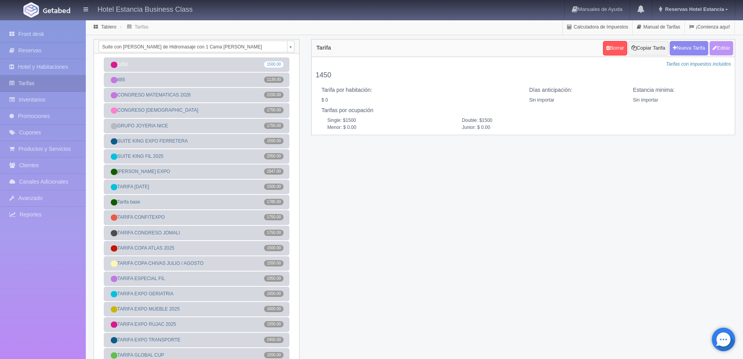
checkbox input "true"
click at [684, 45] on button "Nueva Tarifa" at bounding box center [689, 48] width 39 height 14
select select
checkbox input "true"
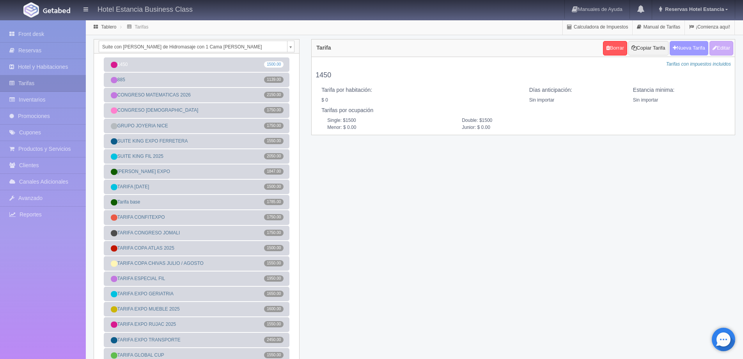
checkbox input "true"
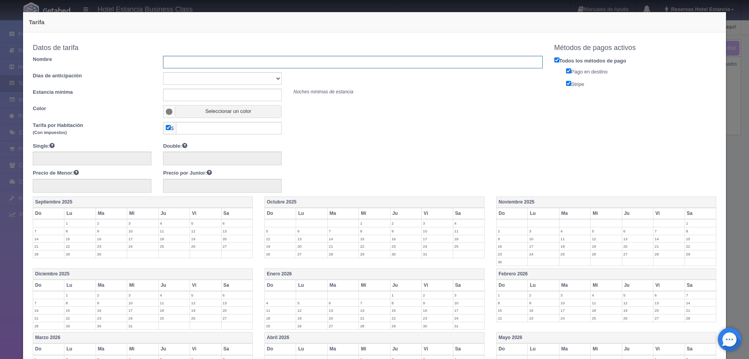
click at [215, 64] on input "text" at bounding box center [352, 62] width 379 height 12
type input "TARIFA GRUPO CIENCIAS FARMACEUTICAS"
click at [217, 80] on select "Sin importar 1 2 3 4 5 6 7 8 9 10" at bounding box center [222, 78] width 119 height 12
select select "0"
click at [163, 72] on select "Sin importar 1 2 3 4 5 6 7 8 9 10" at bounding box center [222, 78] width 119 height 12
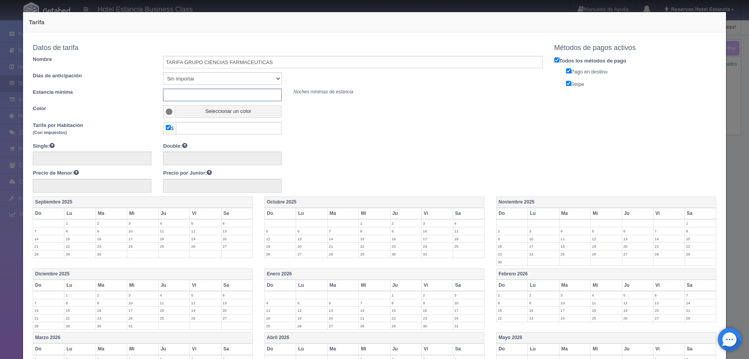
click at [211, 92] on input "text" at bounding box center [222, 95] width 119 height 12
type input "0"
click at [213, 112] on button "Seleccionar un color" at bounding box center [228, 111] width 107 height 13
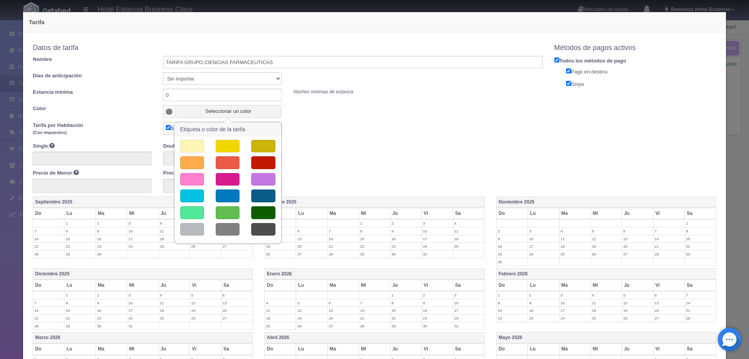
click at [186, 189] on div at bounding box center [227, 189] width 107 height 99
click at [186, 193] on button "button" at bounding box center [192, 195] width 24 height 13
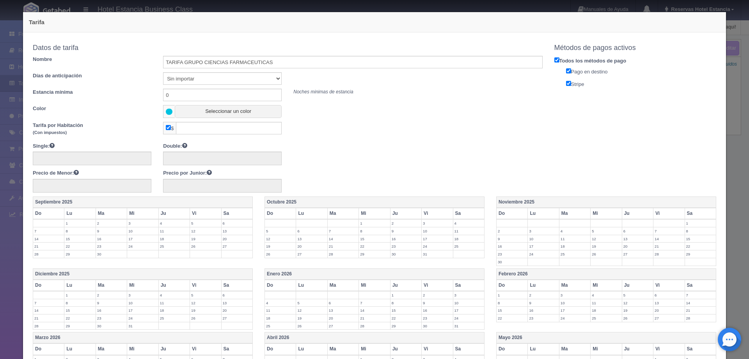
click at [167, 129] on input "checkbox" at bounding box center [168, 127] width 5 height 5
checkbox input "false"
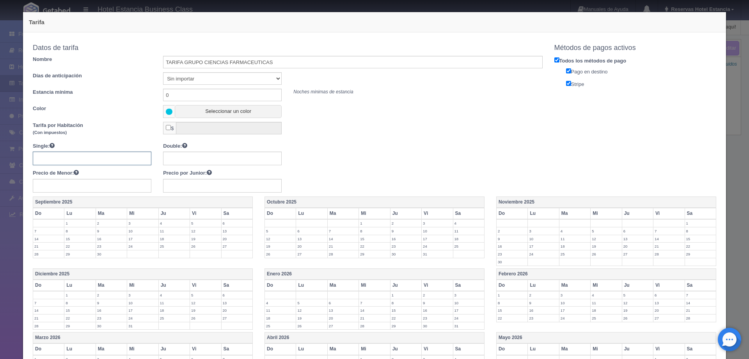
click at [119, 158] on input "text" at bounding box center [92, 158] width 119 height 14
type input "1650"
click at [502, 235] on label "9" at bounding box center [512, 238] width 31 height 7
click at [536, 237] on label "10" at bounding box center [543, 238] width 31 height 7
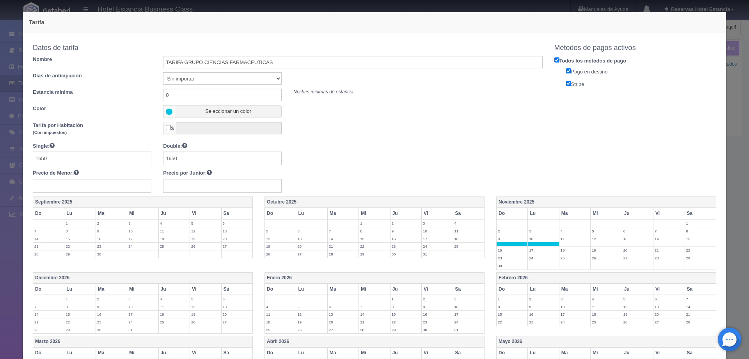
click at [568, 241] on label "11" at bounding box center [574, 238] width 31 height 7
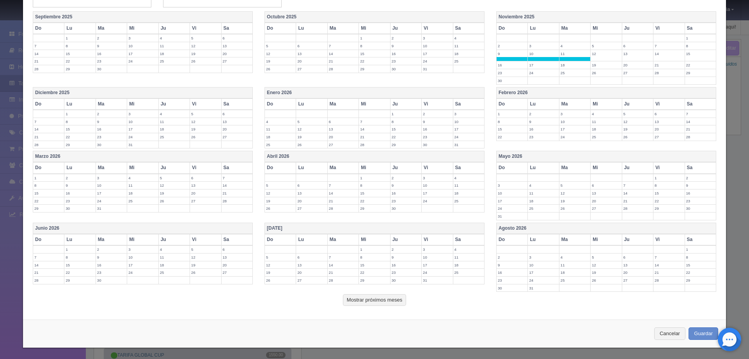
scroll to position [186, 0]
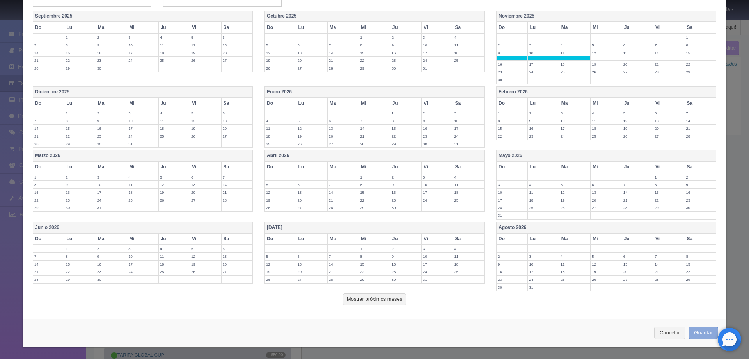
click at [694, 328] on button "Guardar" at bounding box center [704, 332] width 30 height 13
